Goal: Task Accomplishment & Management: Manage account settings

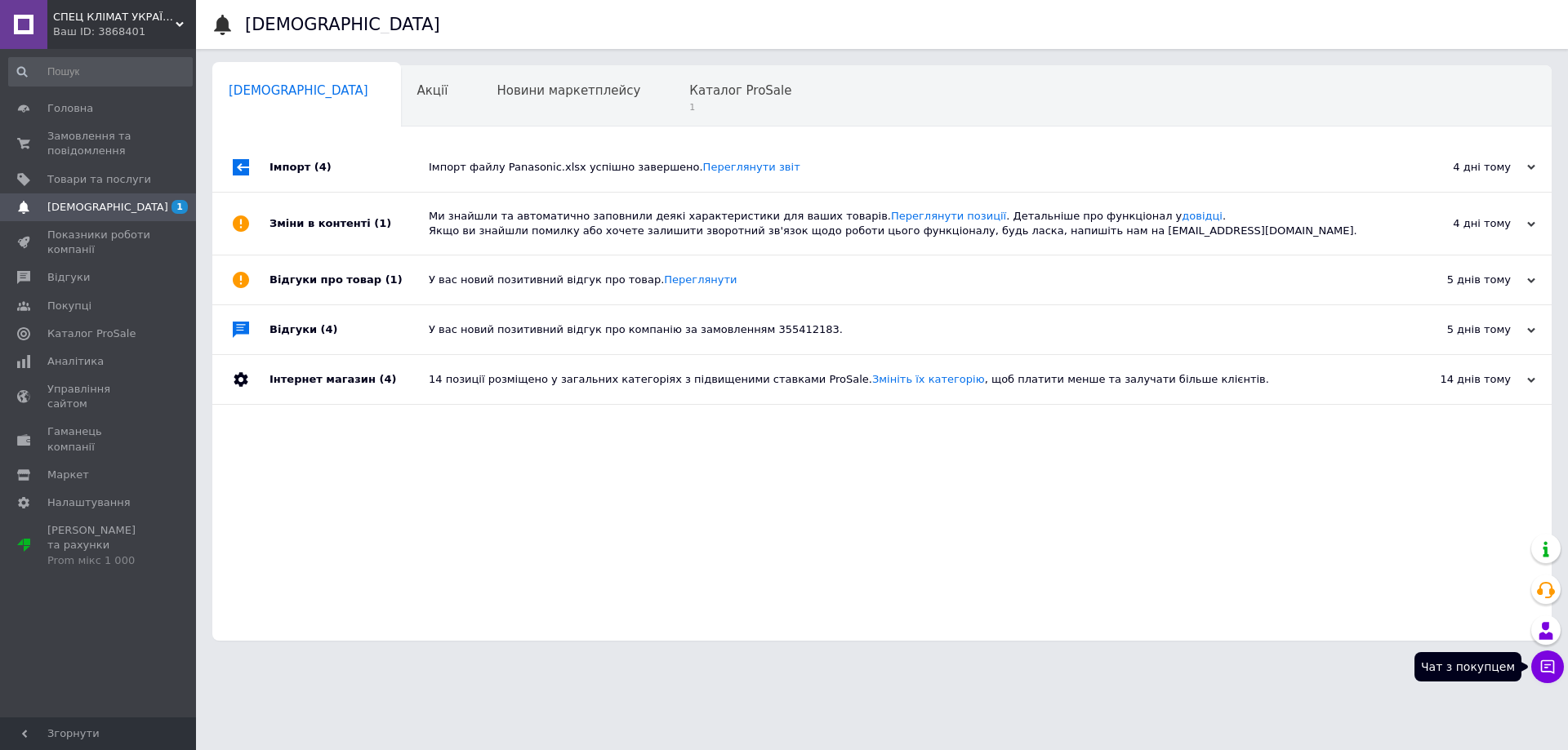
click at [1544, 665] on icon at bounding box center [1547, 667] width 16 height 16
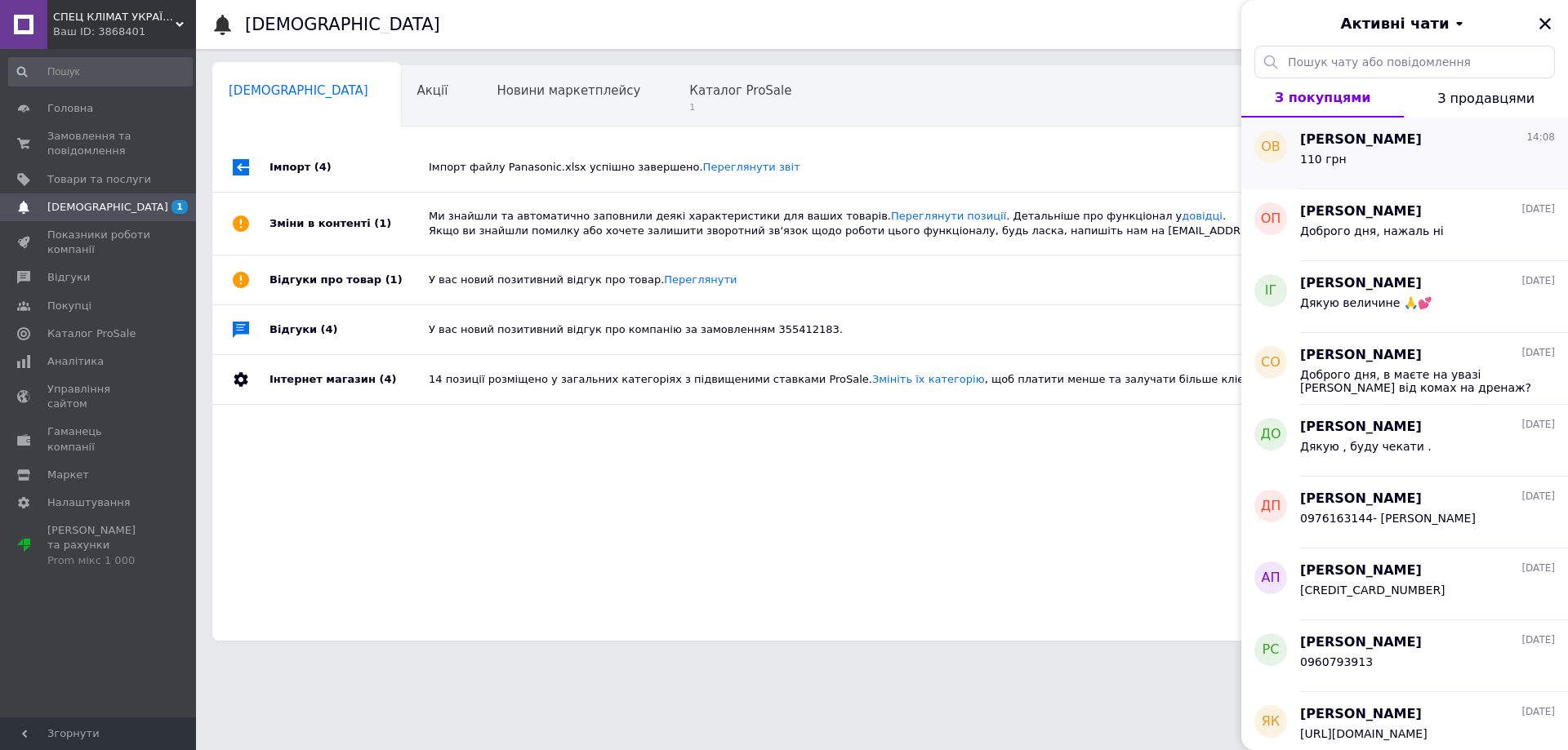
click at [1384, 151] on div "110 грн" at bounding box center [1427, 162] width 255 height 26
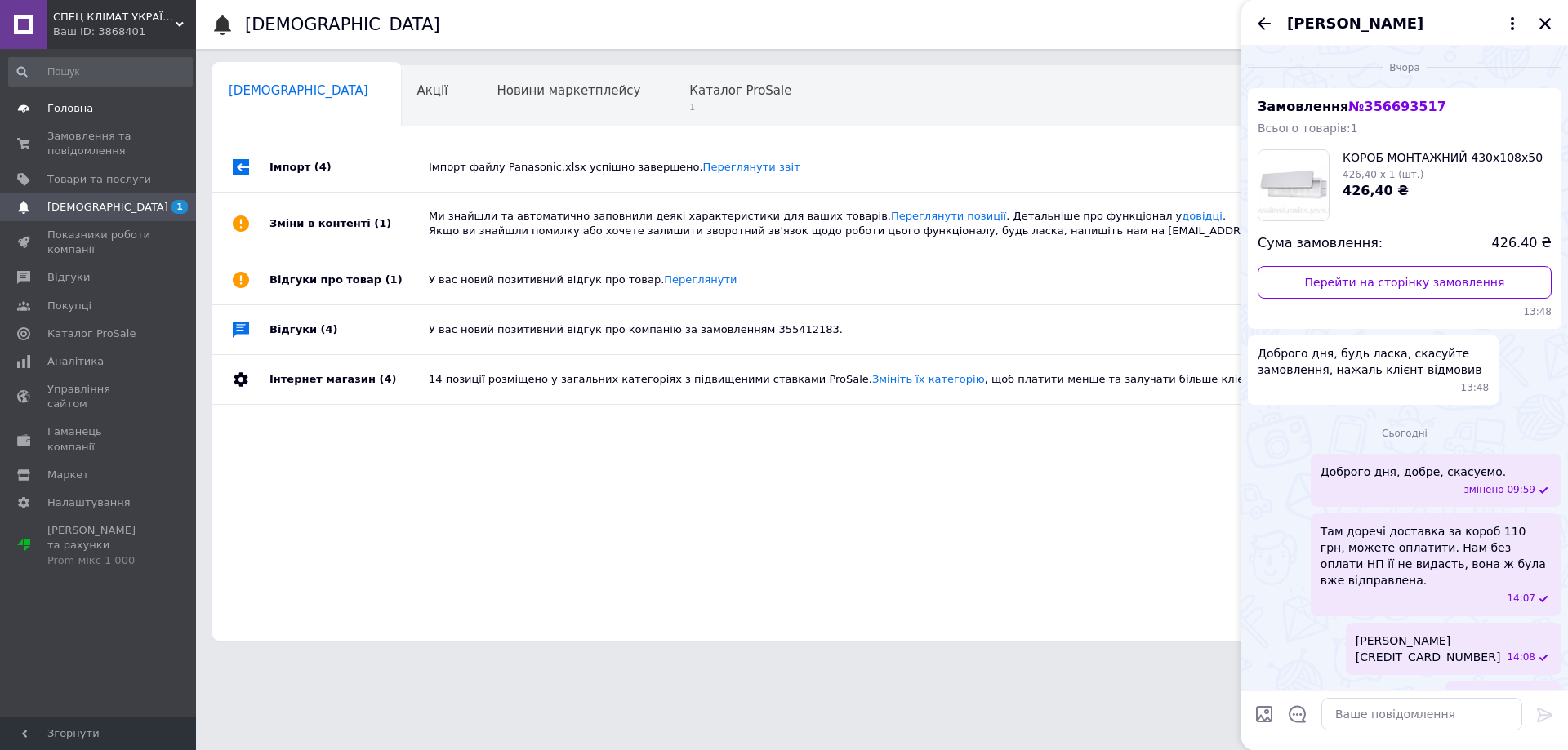
click at [64, 117] on link "Головна" at bounding box center [100, 108] width 201 height 28
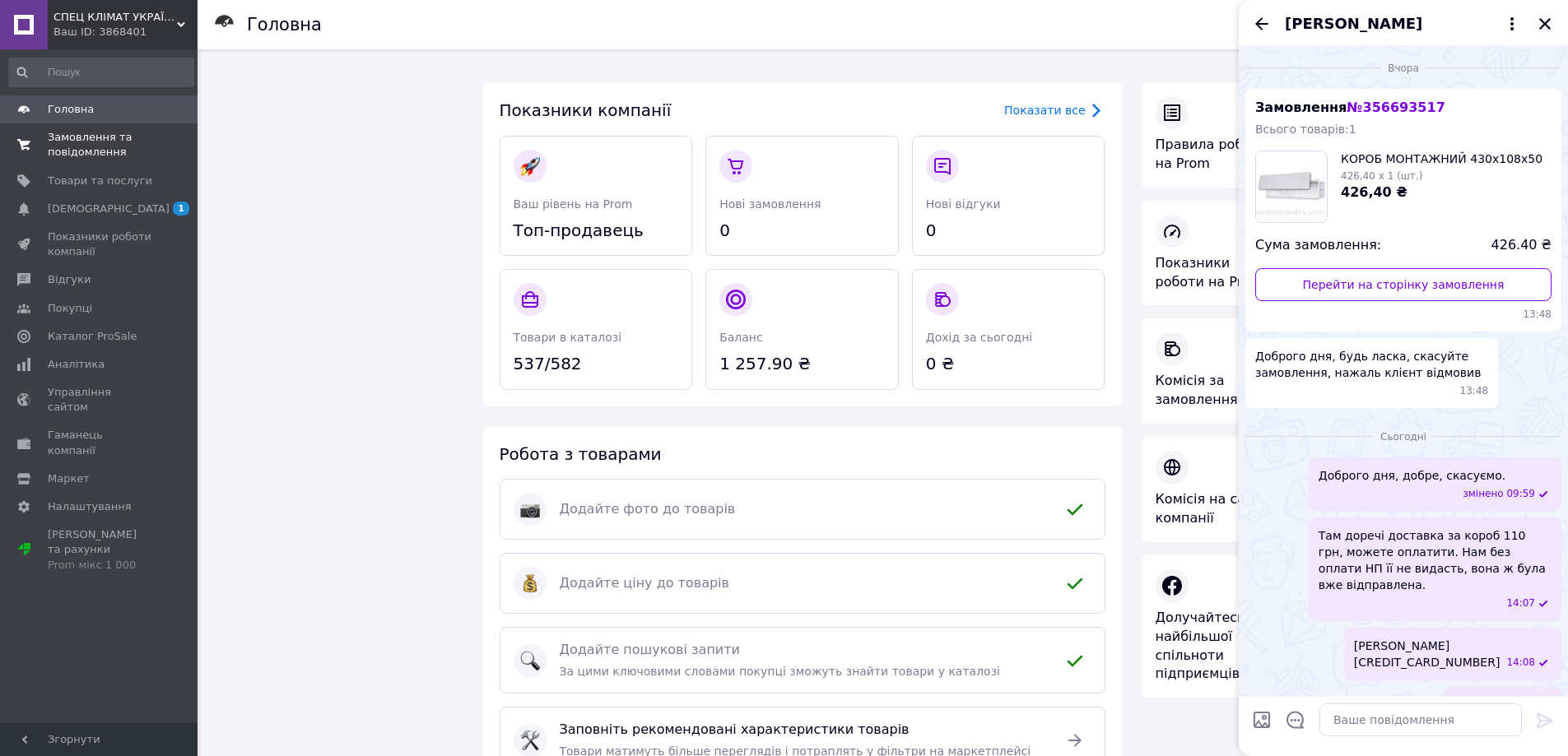
click at [77, 144] on span "Замовлення та повідомлення" at bounding box center [99, 145] width 105 height 30
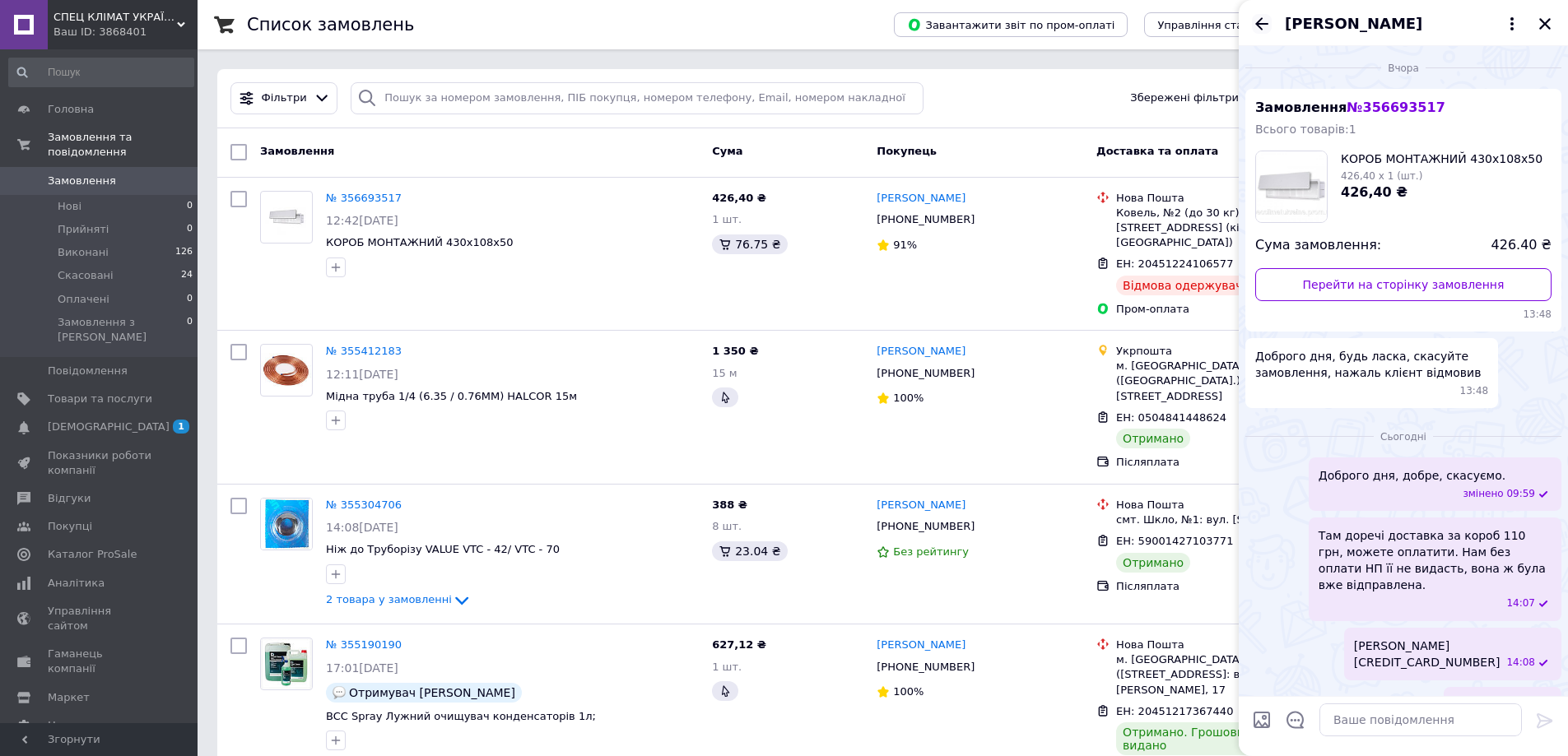
click at [1266, 27] on icon "Назад" at bounding box center [1262, 24] width 20 height 20
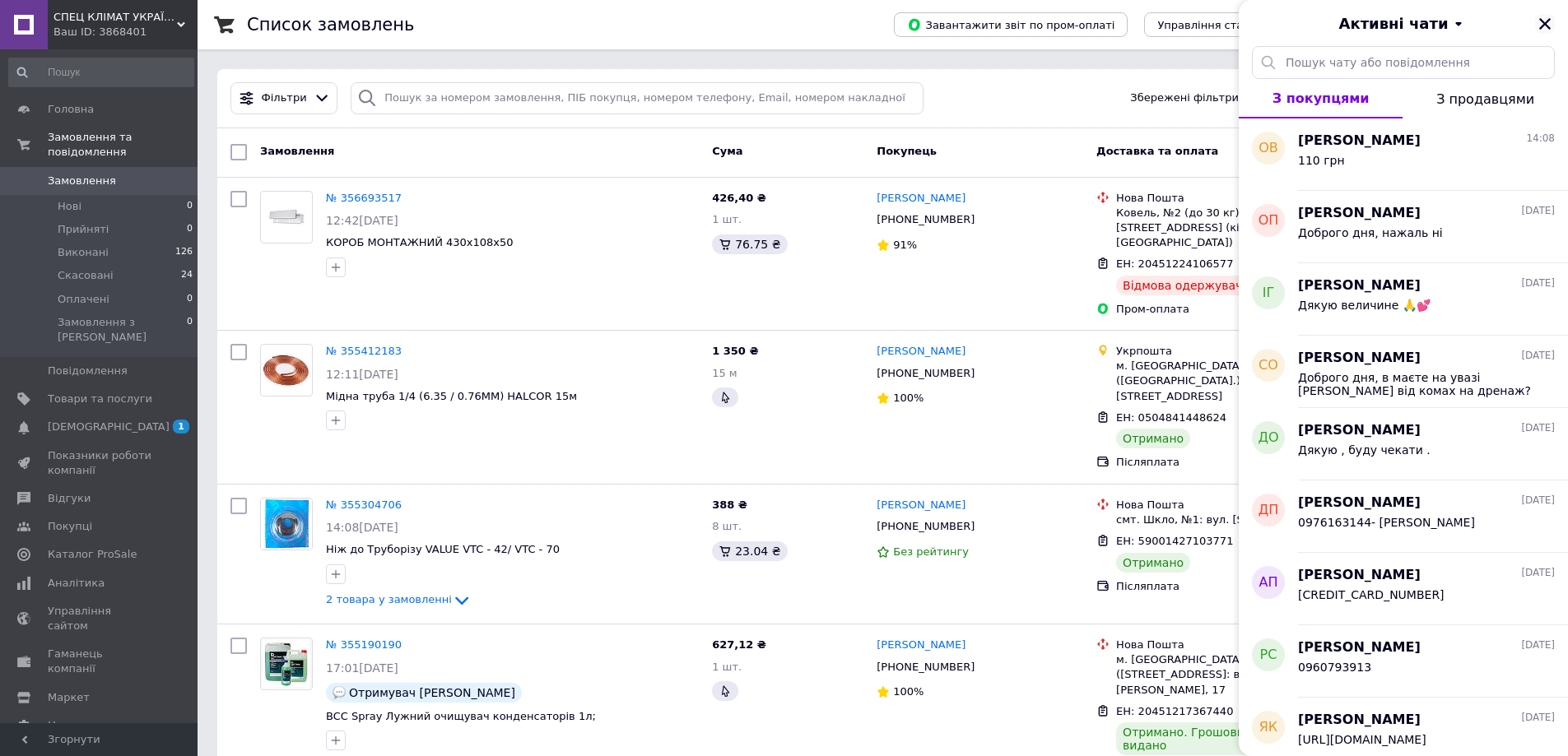
click at [1542, 25] on icon "Закрити" at bounding box center [1545, 24] width 15 height 15
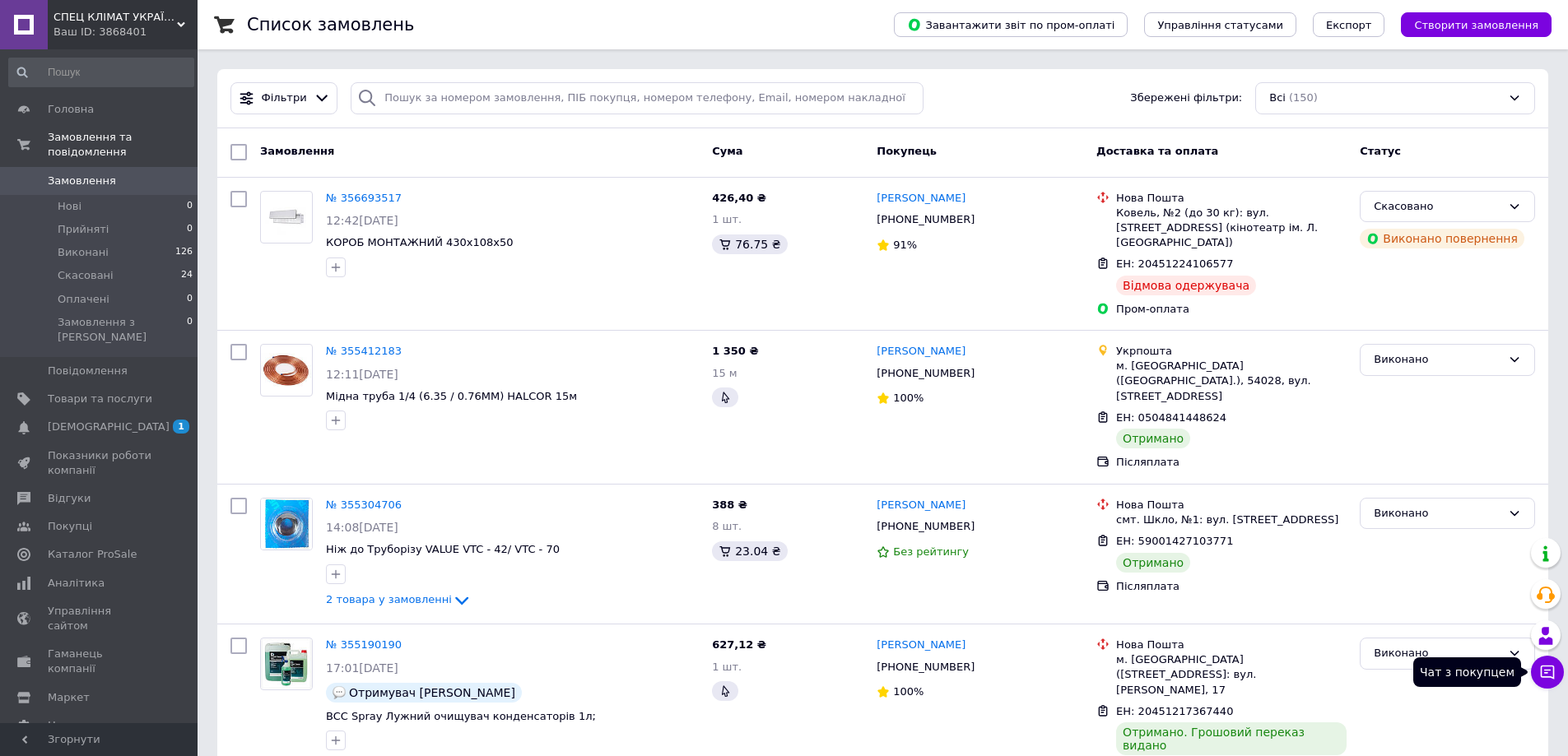
click at [1540, 673] on icon at bounding box center [1548, 672] width 16 height 16
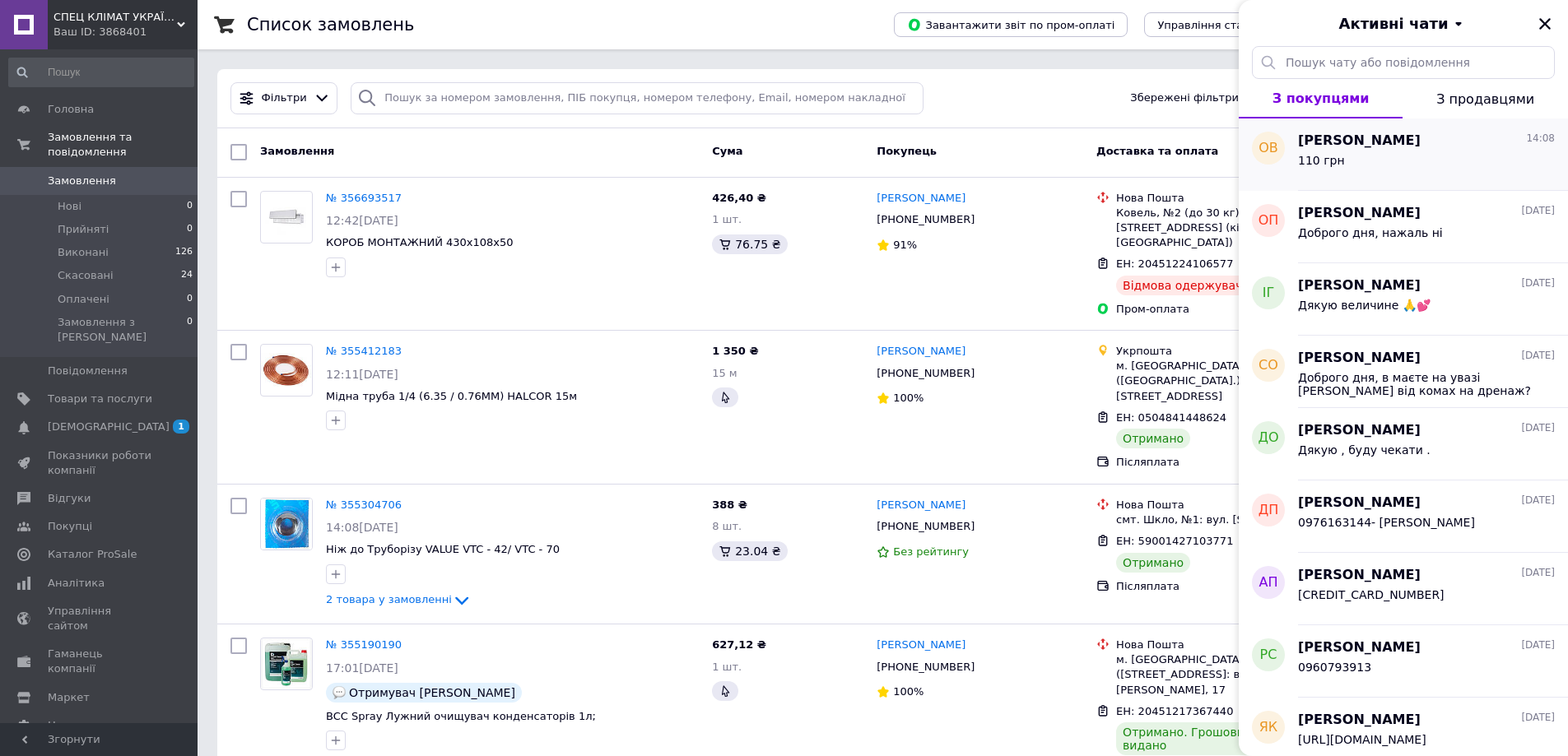
click at [1399, 167] on div "110 грн" at bounding box center [1427, 163] width 257 height 26
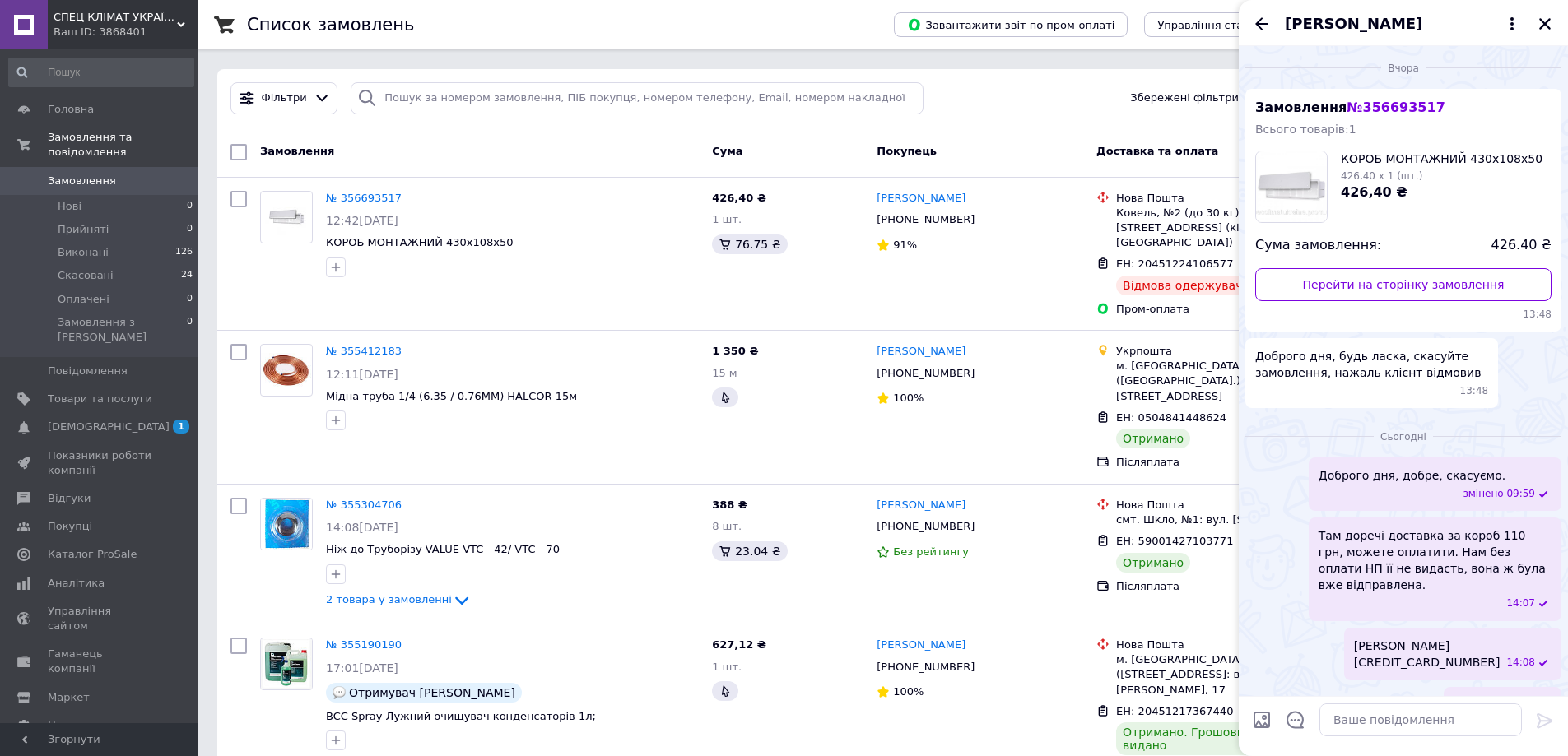
scroll to position [17, 0]
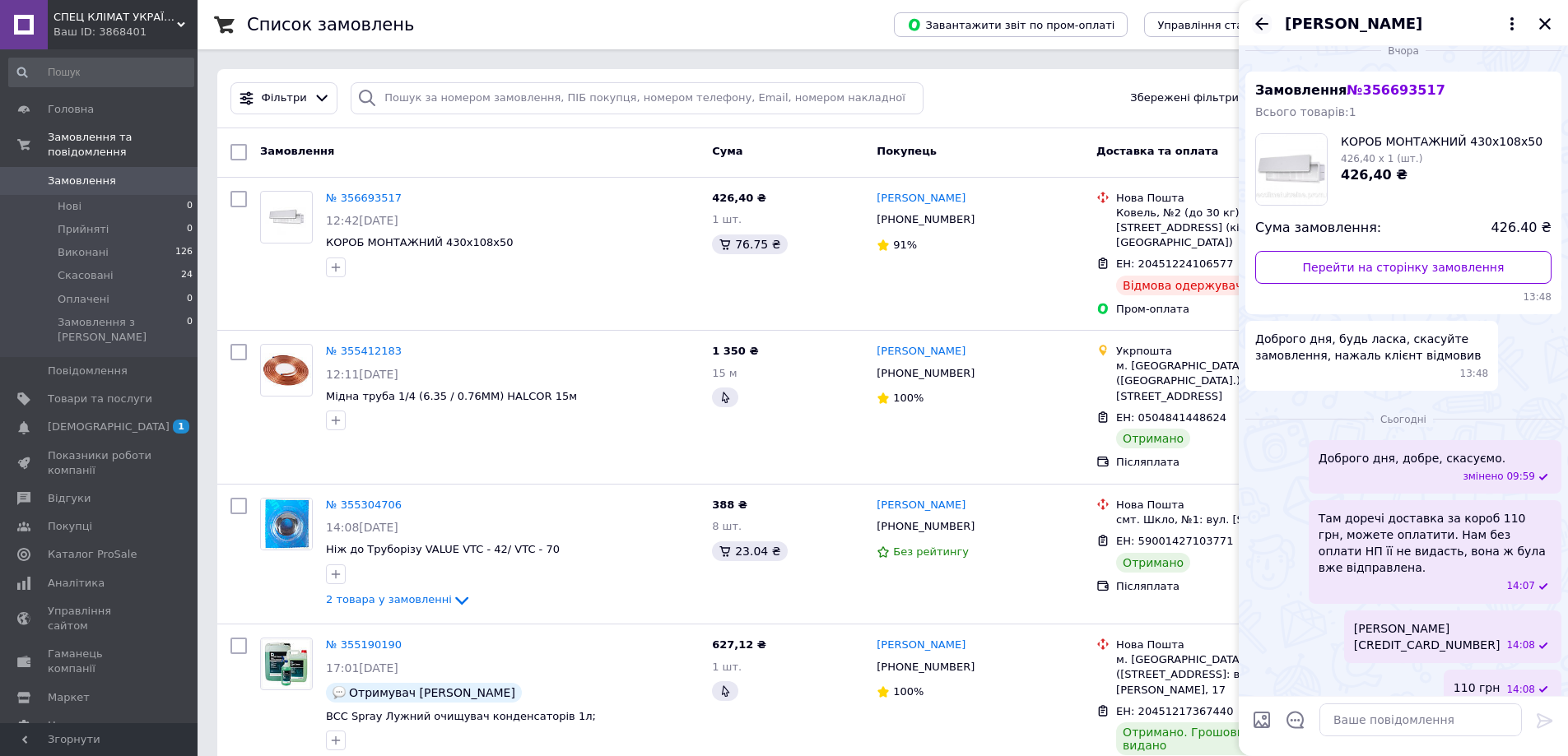
click at [1266, 24] on icon "Назад" at bounding box center [1262, 24] width 13 height 13
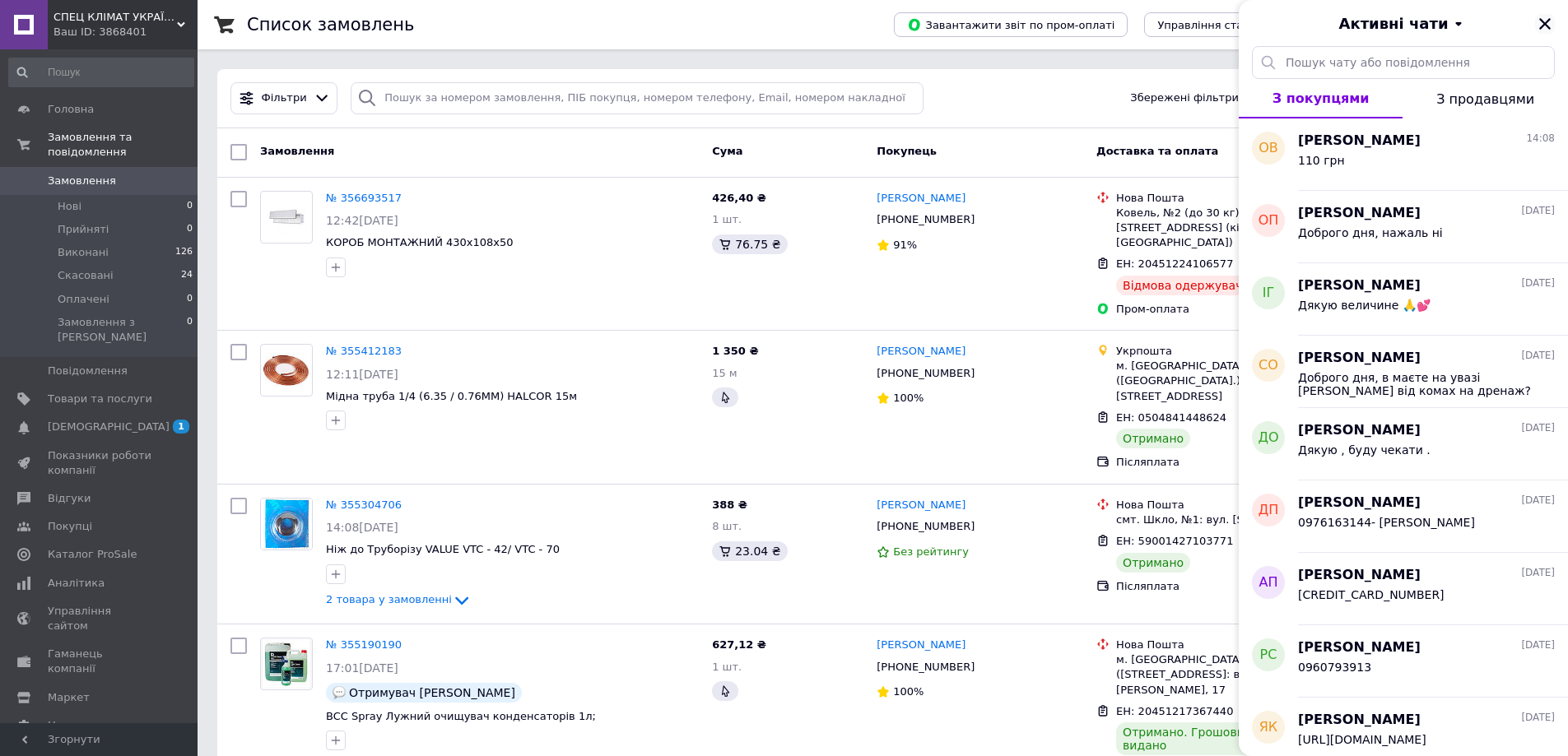
click at [1542, 25] on icon "Закрити" at bounding box center [1545, 24] width 15 height 15
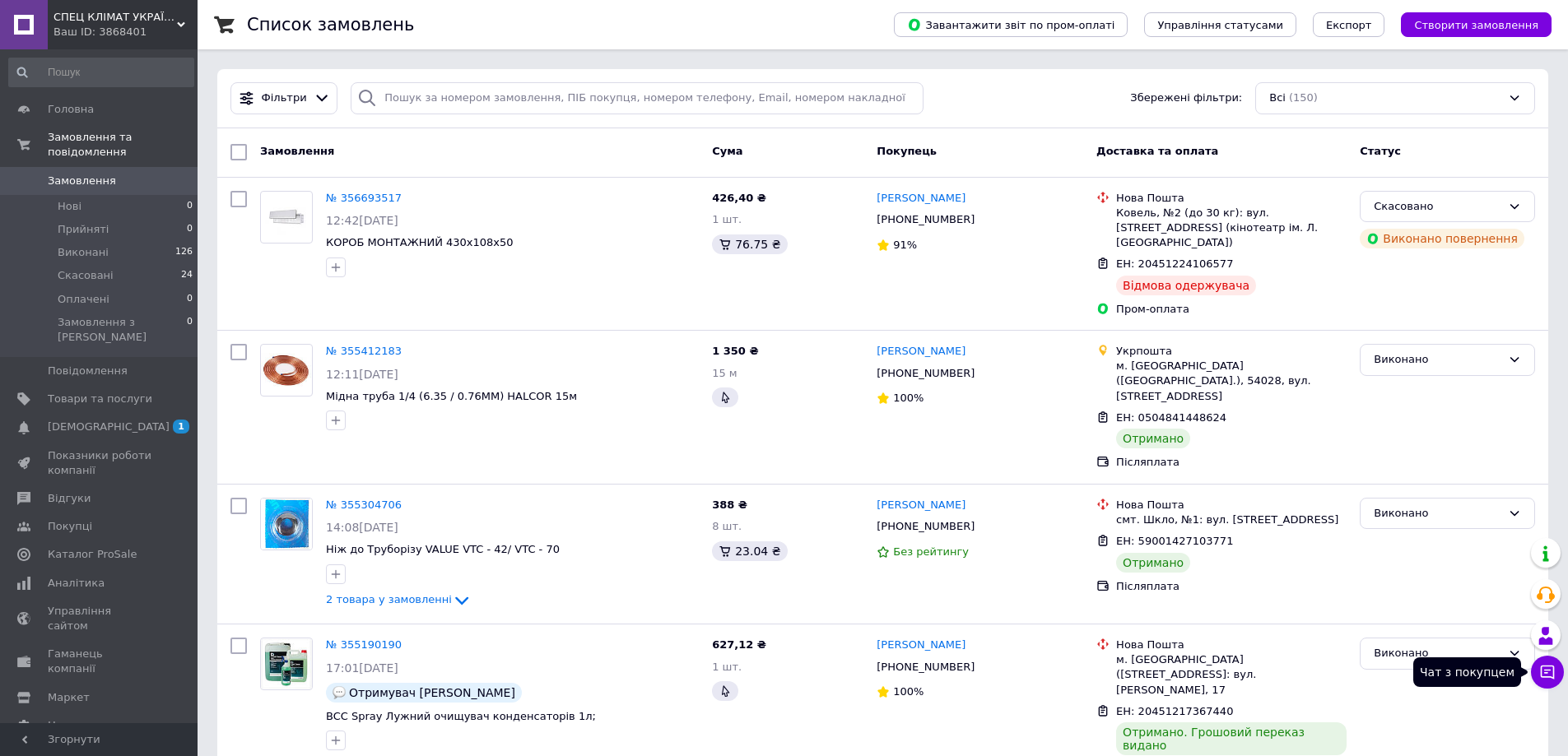
click at [1547, 672] on icon at bounding box center [1547, 672] width 14 height 14
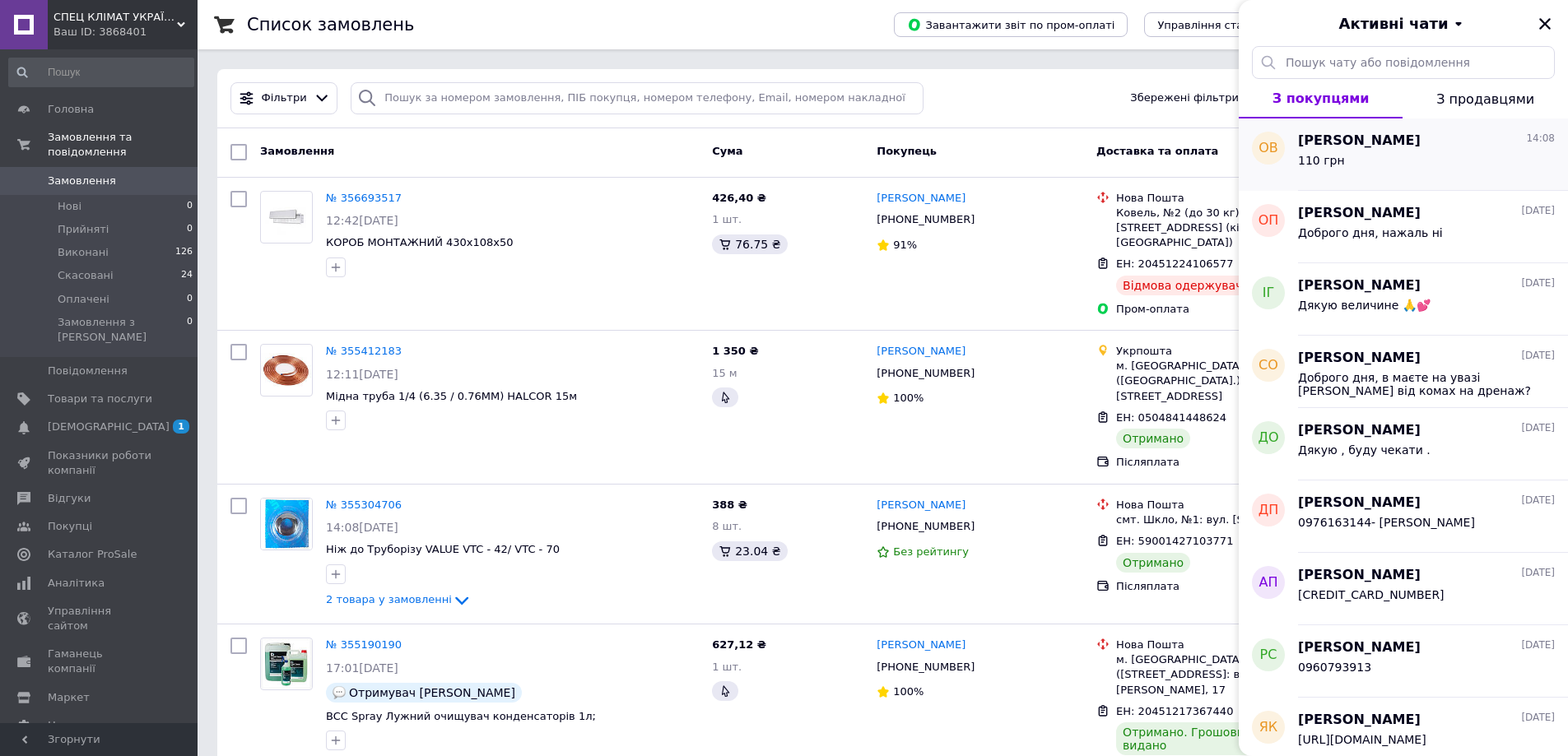
click at [1446, 161] on div "110 грн" at bounding box center [1427, 163] width 257 height 26
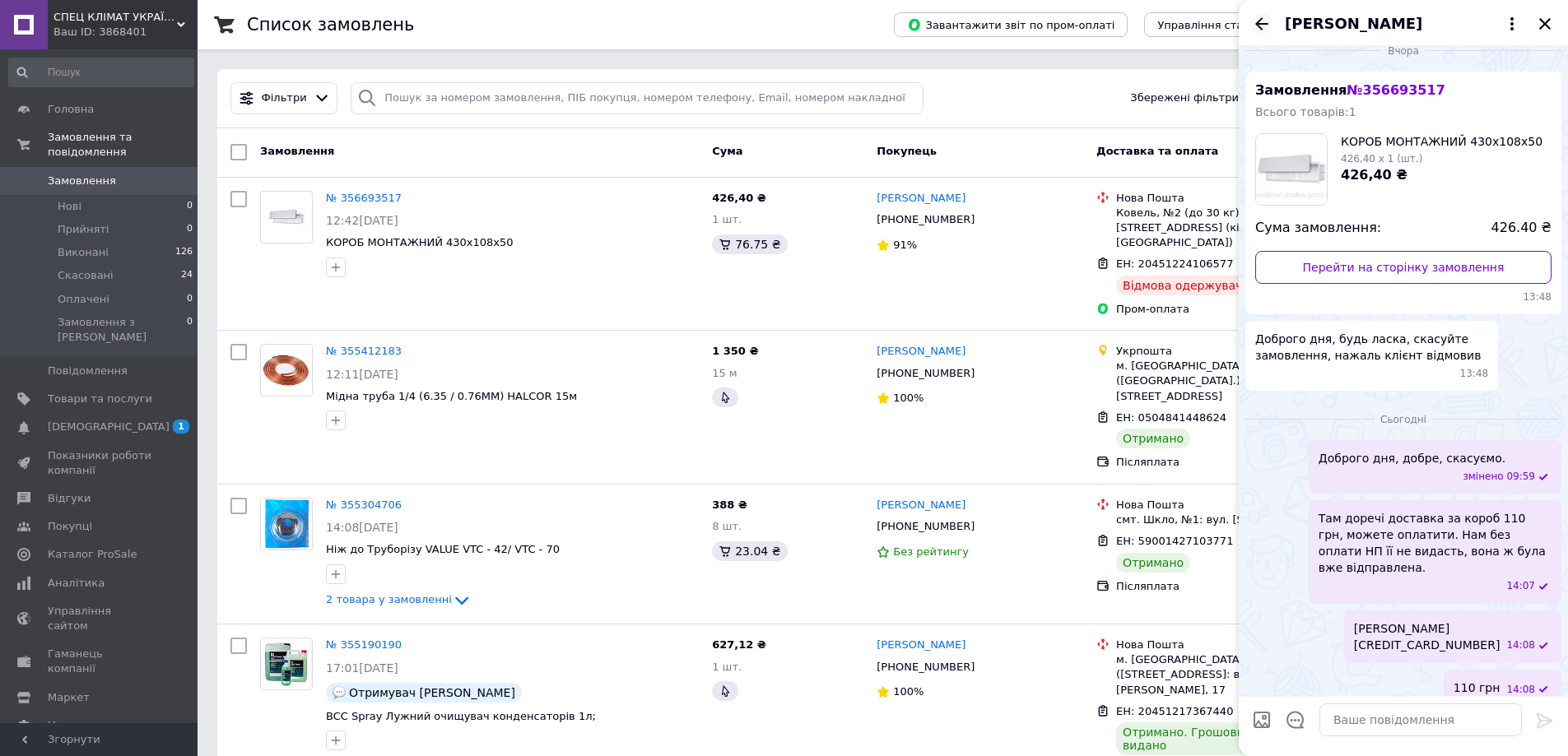
click at [1266, 26] on icon "Назад" at bounding box center [1262, 24] width 20 height 20
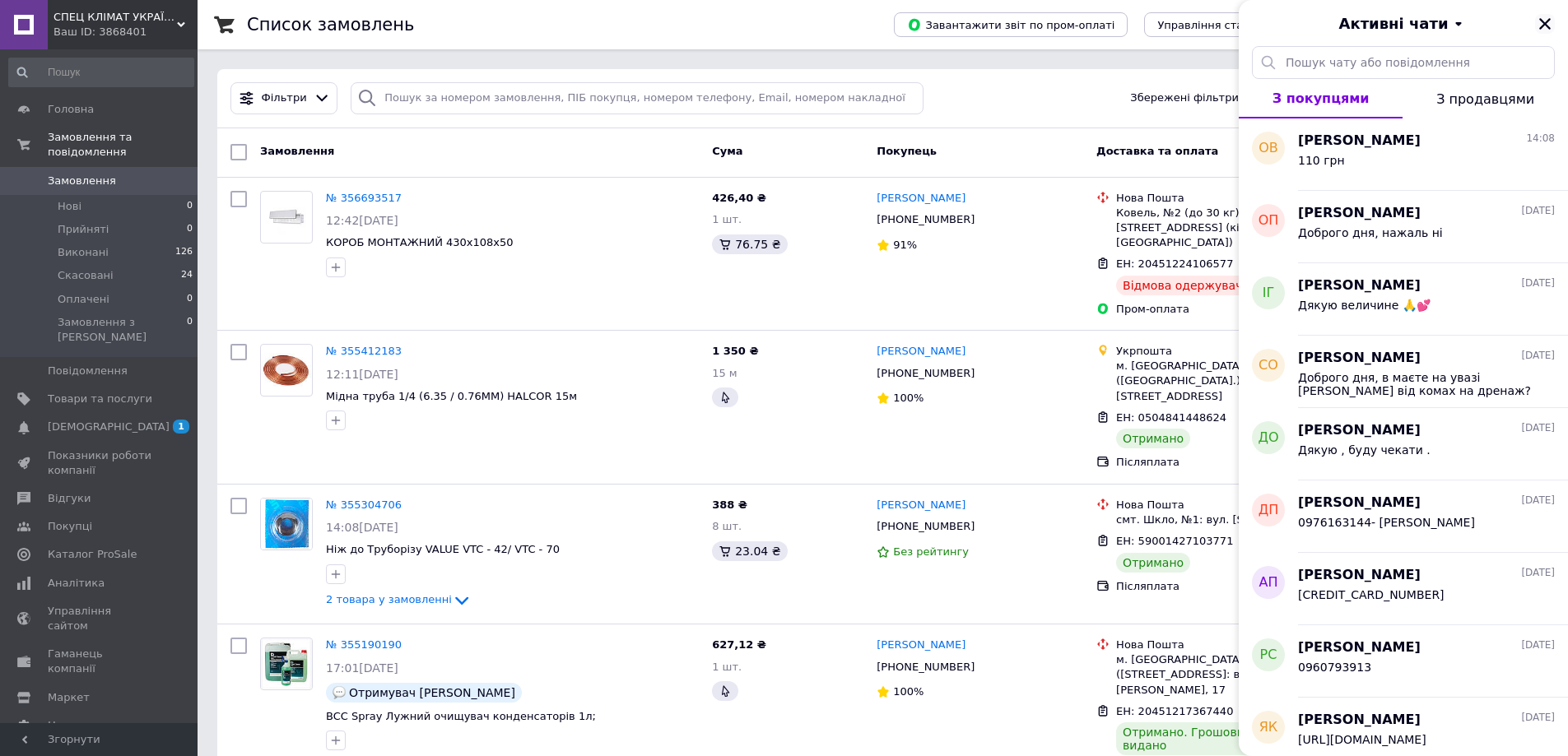
click at [1546, 24] on icon "Закрити" at bounding box center [1545, 24] width 12 height 12
